Goal: Task Accomplishment & Management: Manage account settings

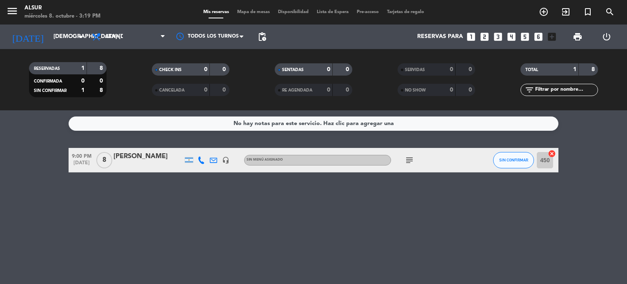
click at [498, 38] on icon "looks_3" at bounding box center [498, 36] width 11 height 11
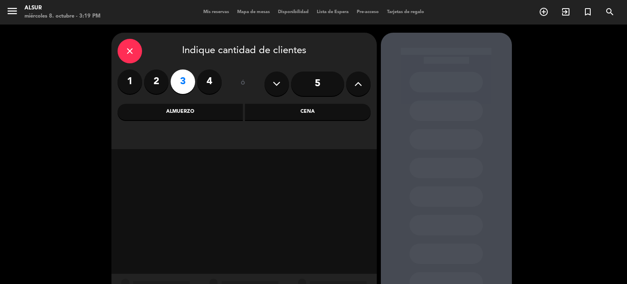
click at [349, 132] on div "close Indique cantidad de clientes 1 2 3 4 ó 5 Almuerzo Cena" at bounding box center [243, 91] width 265 height 116
click at [347, 117] on div "Cena" at bounding box center [308, 112] width 126 height 16
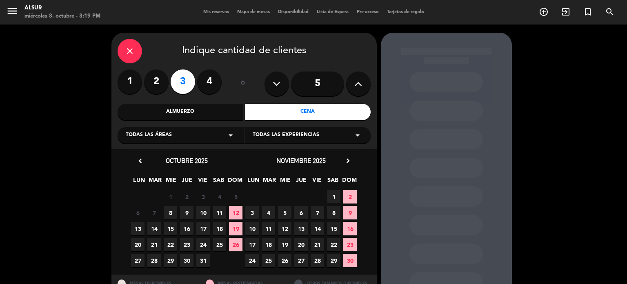
click at [168, 209] on span "8" at bounding box center [170, 212] width 13 height 13
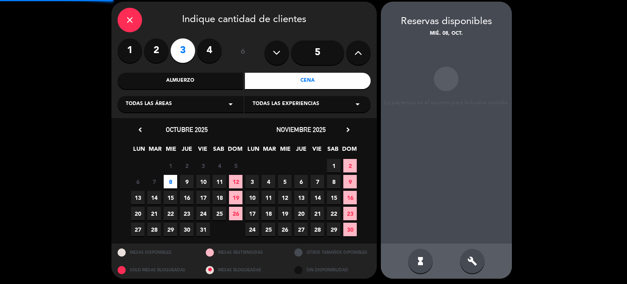
scroll to position [33, 0]
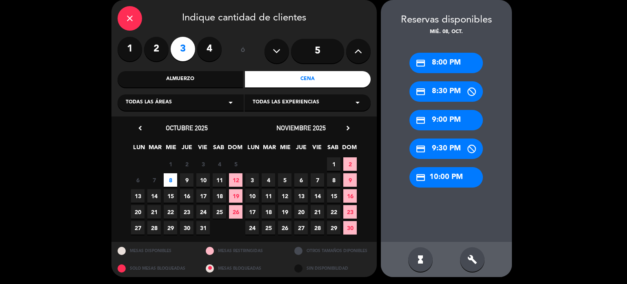
click at [440, 64] on div "credit_card 8:00 PM" at bounding box center [445, 63] width 73 height 20
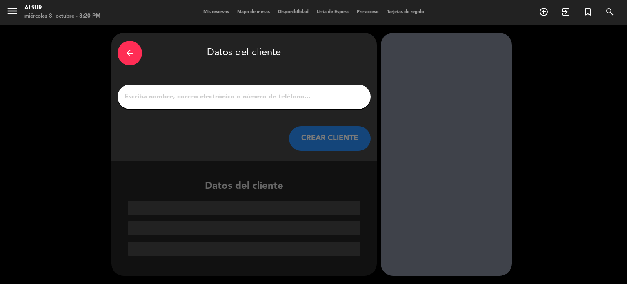
click at [171, 96] on input "1" at bounding box center [244, 96] width 241 height 11
paste input "[PERSON_NAME]"
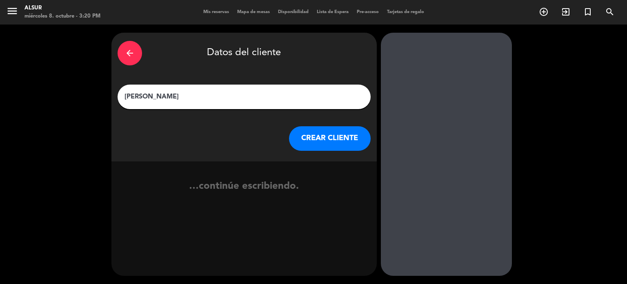
type input "[PERSON_NAME]"
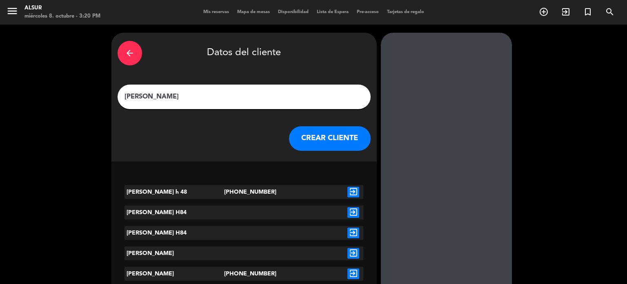
click at [311, 139] on button "CREAR CLIENTE" at bounding box center [330, 138] width 82 height 24
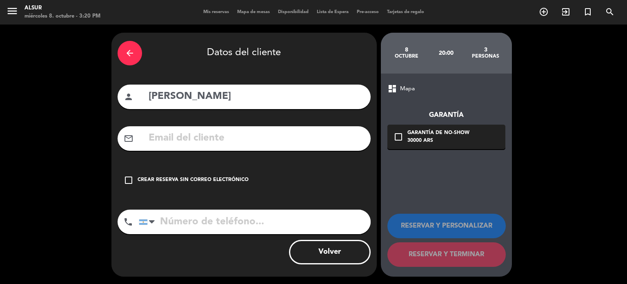
click at [126, 175] on icon "check_box_outline_blank" at bounding box center [129, 180] width 10 height 10
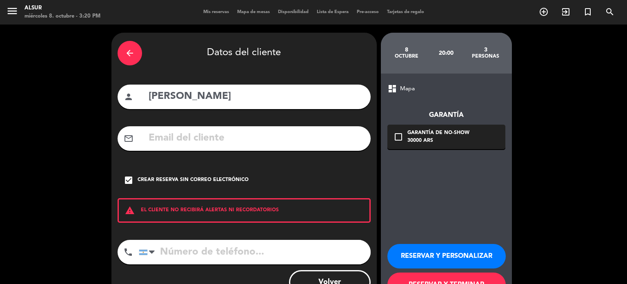
click at [210, 258] on input "tel" at bounding box center [255, 252] width 232 height 24
paste input "[PHONE_NUMBER]"
type input "[PHONE_NUMBER]"
click at [421, 254] on button "RESERVAR Y PERSONALIZAR" at bounding box center [446, 256] width 118 height 24
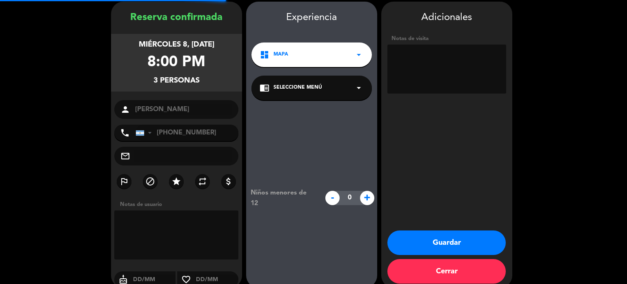
scroll to position [33, 0]
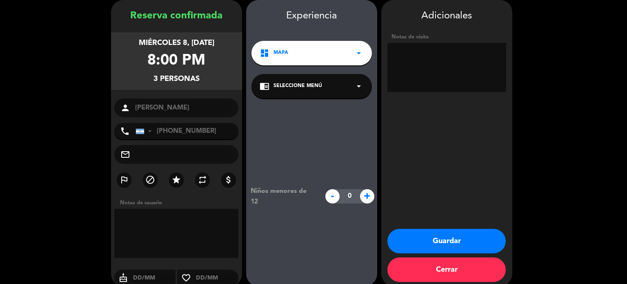
click at [134, 228] on textarea at bounding box center [176, 233] width 125 height 49
paste textarea "Village 8 H84"
type textarea "Village 8 H84"
click at [425, 57] on textarea at bounding box center [446, 67] width 119 height 49
paste textarea "Village 8 H84"
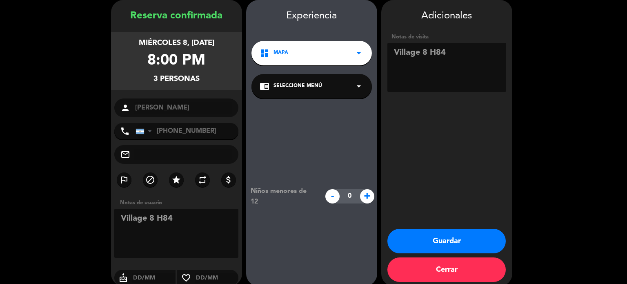
type textarea "Village 8 H84"
click at [415, 248] on button "Guardar" at bounding box center [446, 241] width 118 height 24
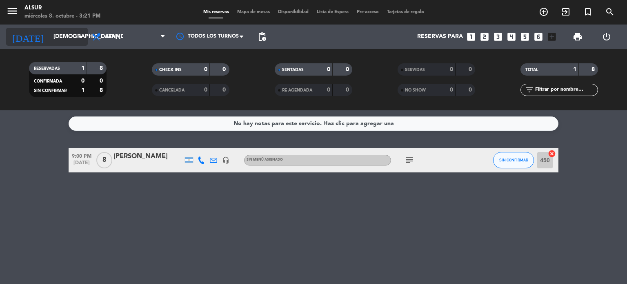
click at [78, 35] on icon "arrow_drop_down" at bounding box center [81, 37] width 10 height 10
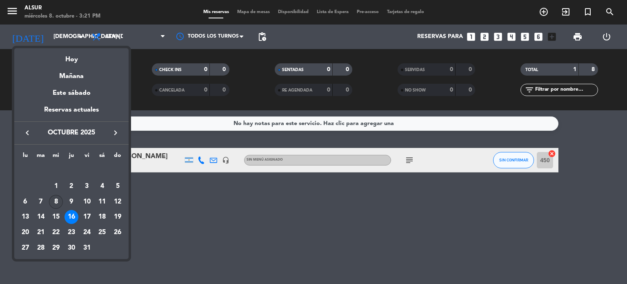
click at [53, 201] on div "8" at bounding box center [56, 202] width 14 height 14
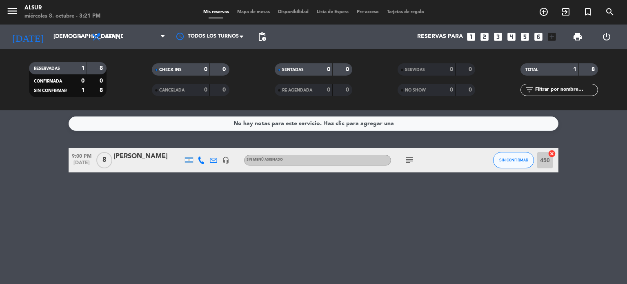
type input "mié. [DATE]"
